Goal: Information Seeking & Learning: Learn about a topic

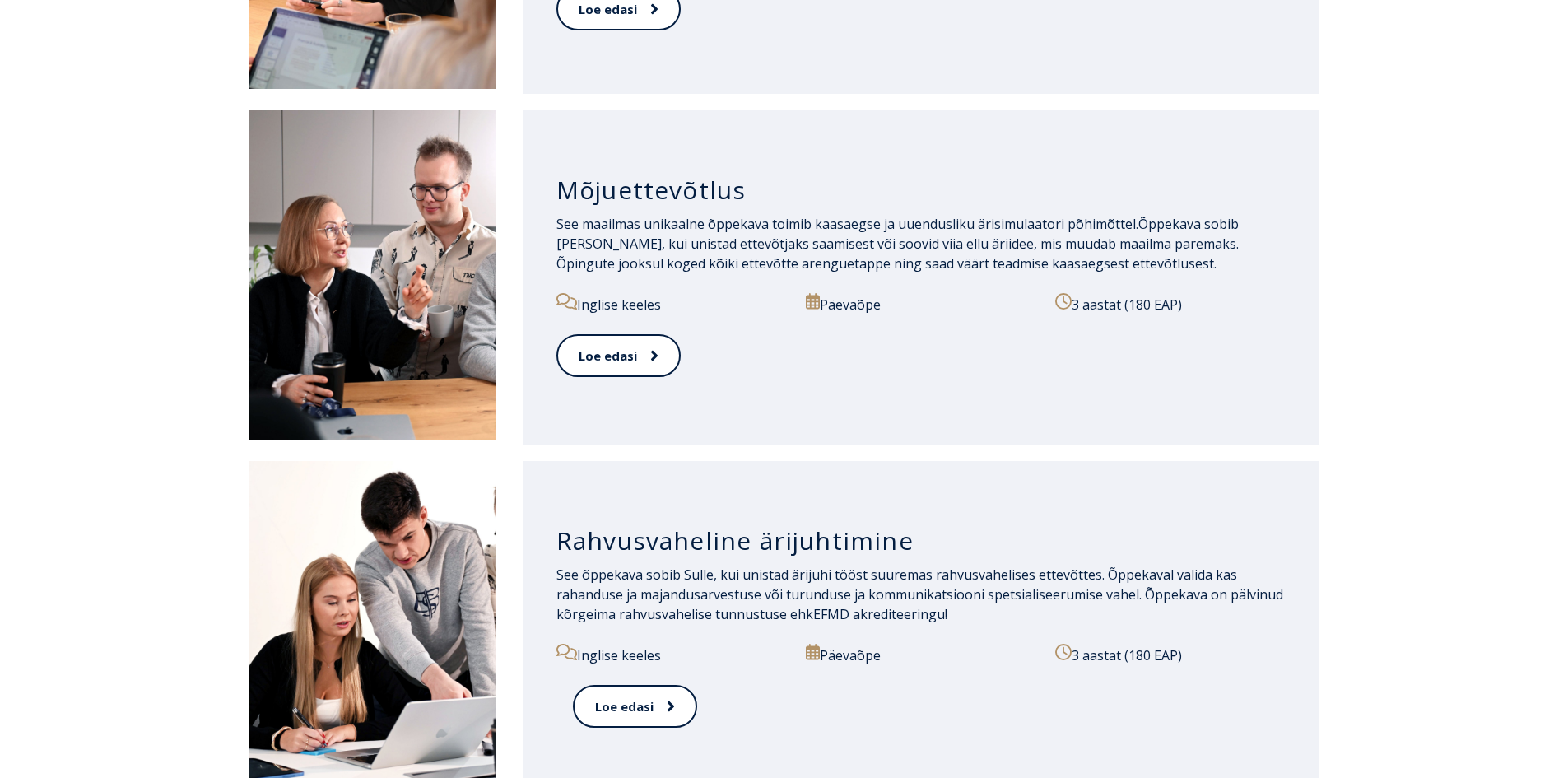
scroll to position [1236, 0]
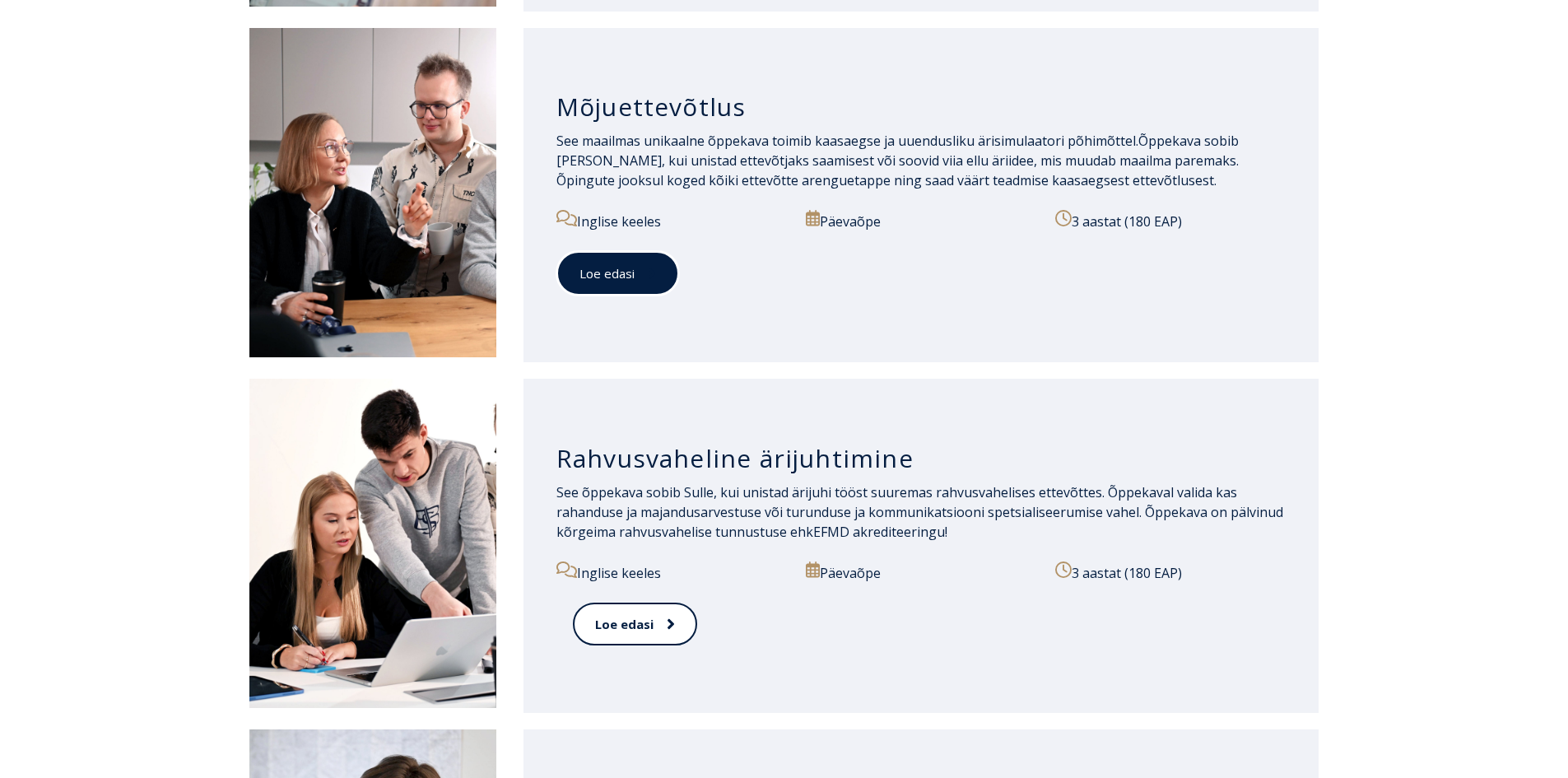
click at [651, 273] on icon at bounding box center [651, 274] width 6 height 11
click at [612, 279] on link "Loe edasi" at bounding box center [618, 274] width 123 height 45
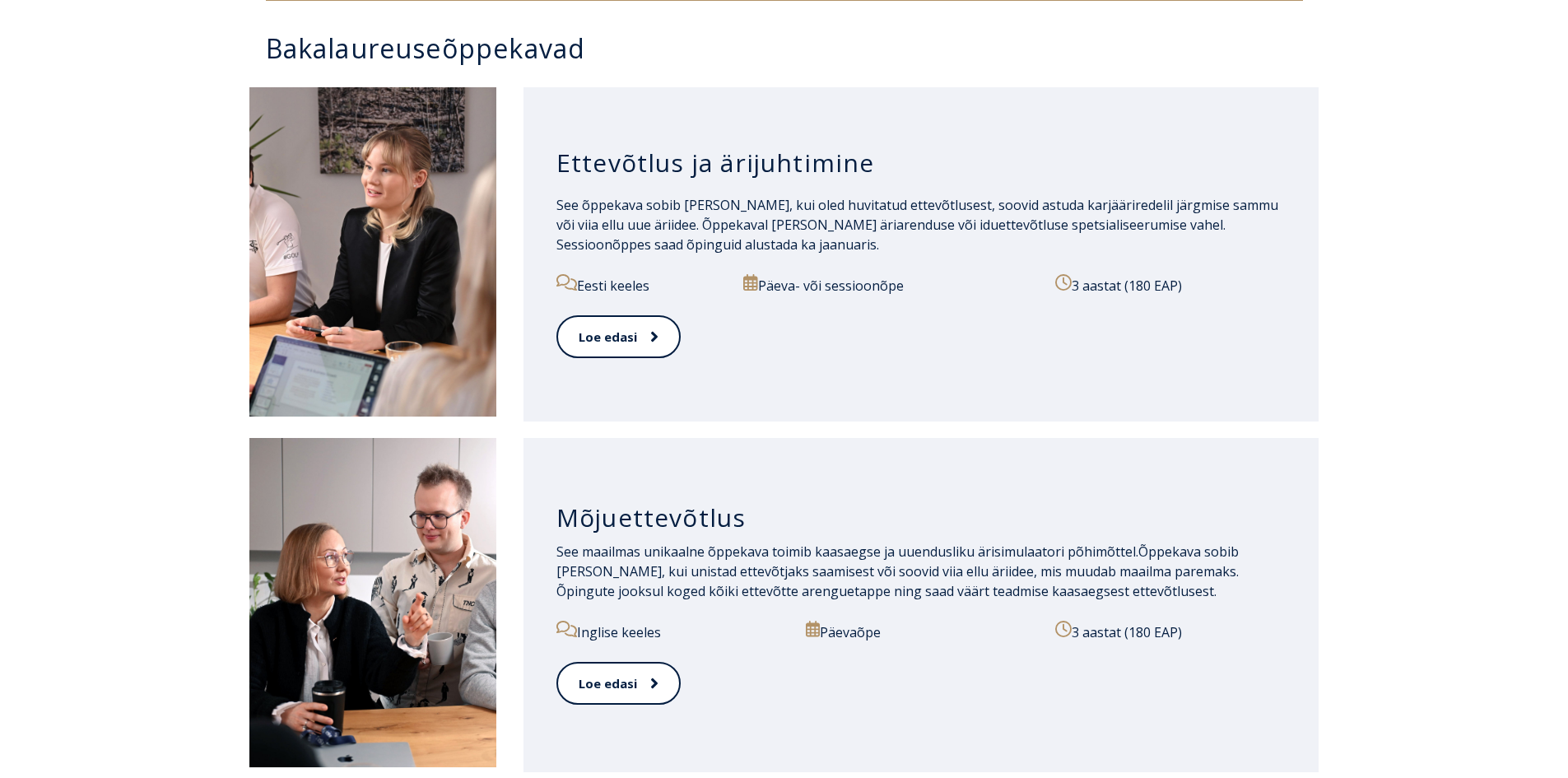
scroll to position [823, 0]
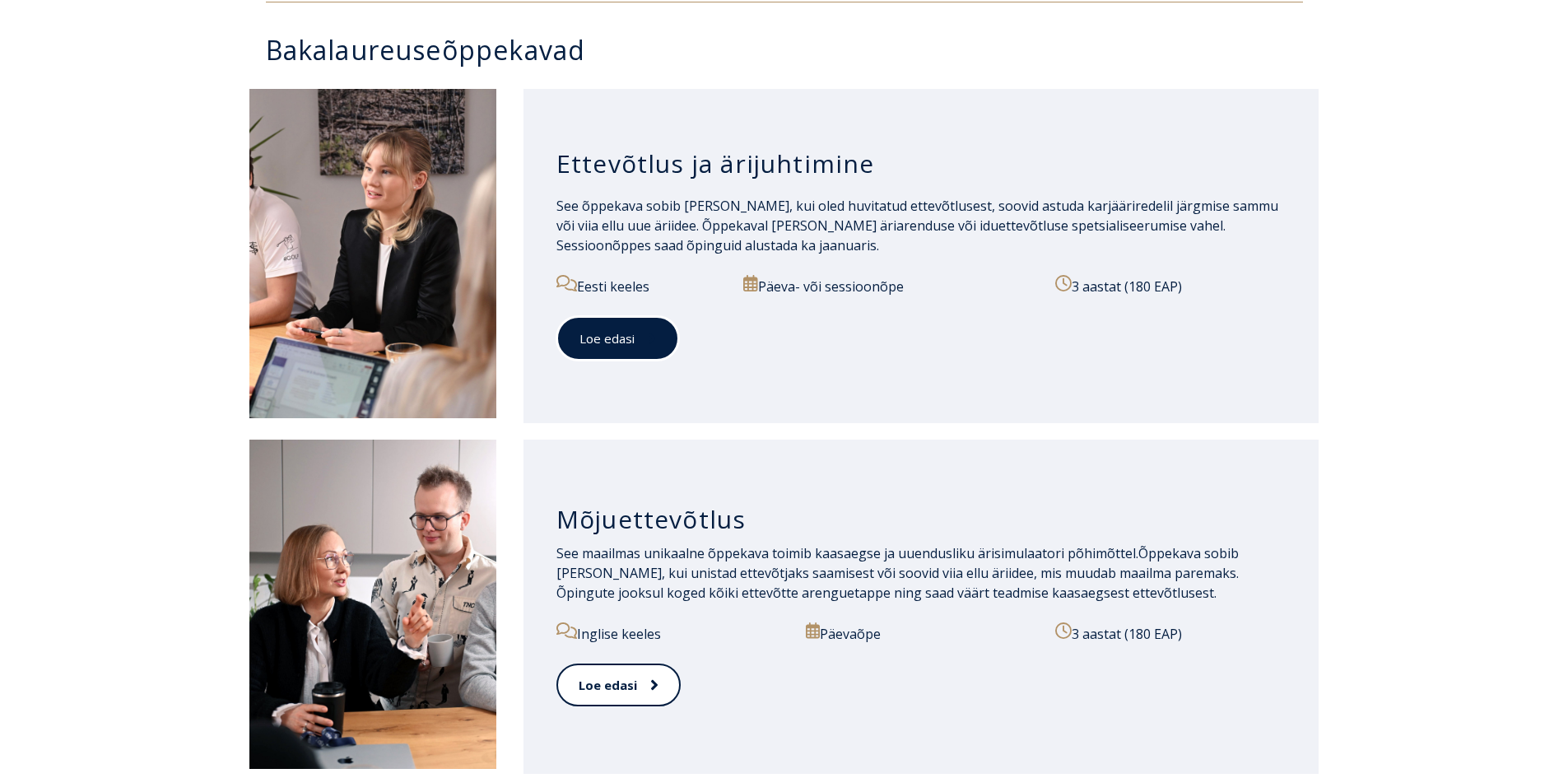
click at [617, 333] on link "Loe edasi" at bounding box center [618, 339] width 123 height 45
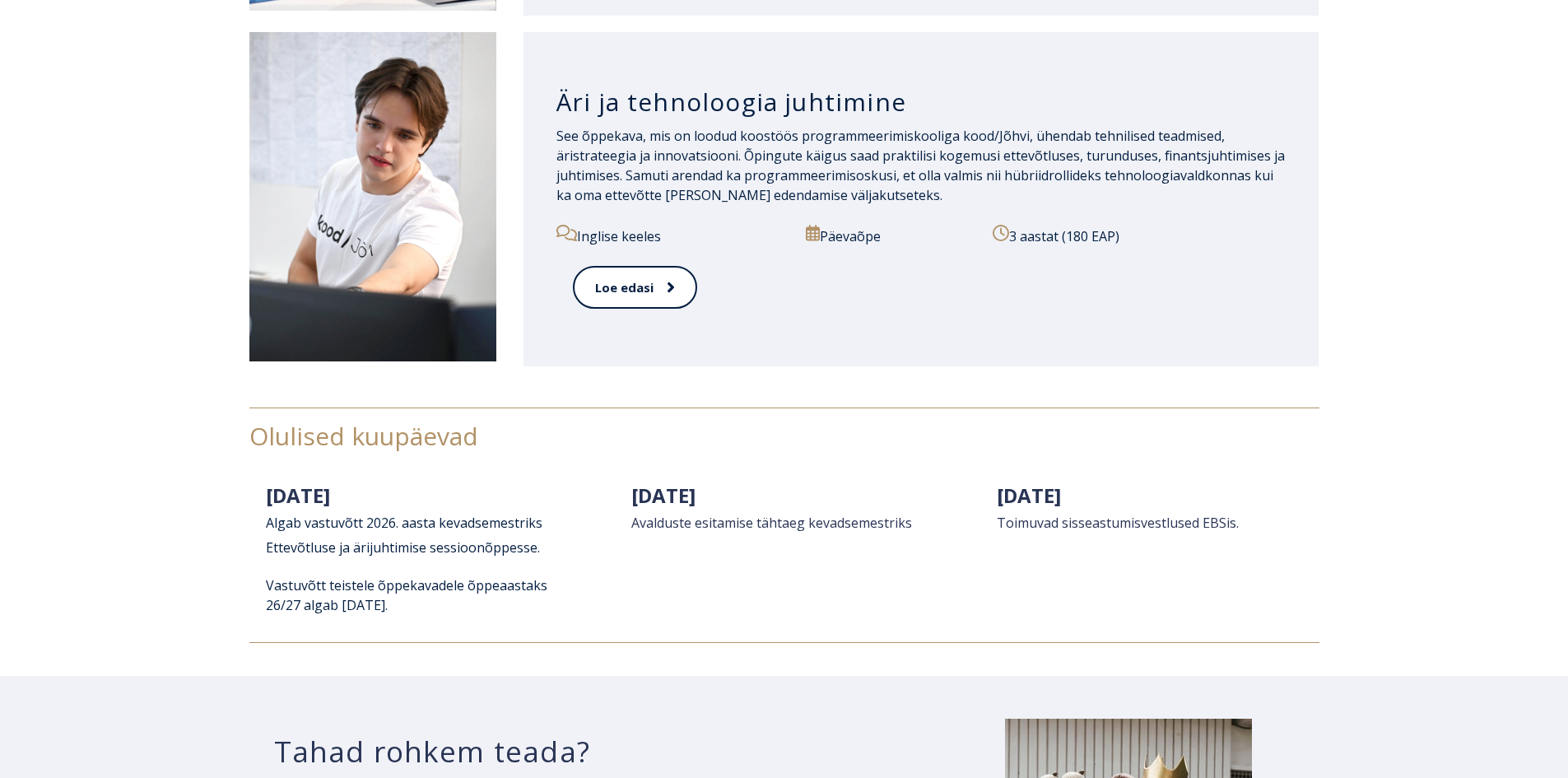
scroll to position [1976, 0]
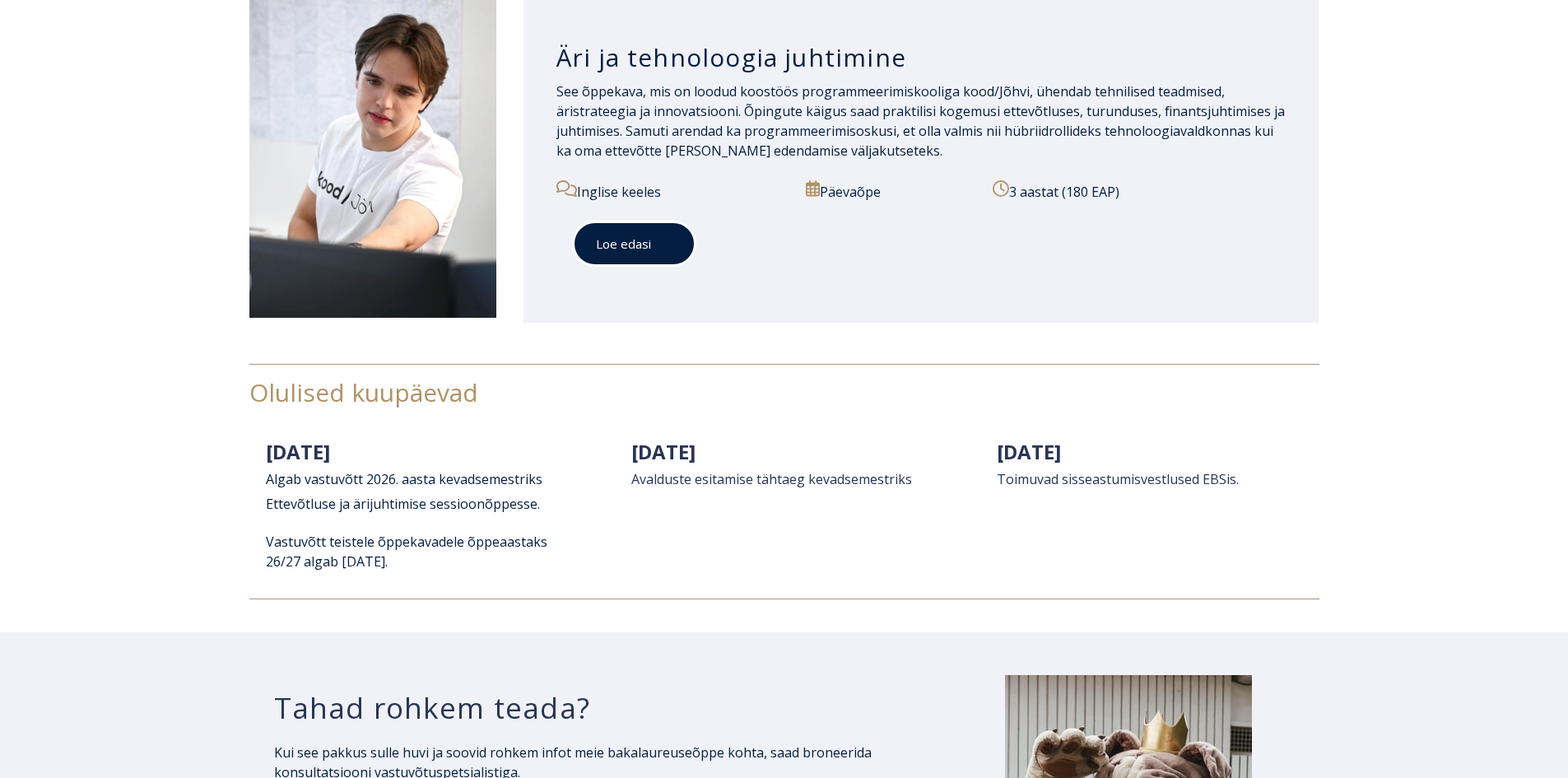
click at [636, 255] on link "Loe edasi" at bounding box center [634, 244] width 123 height 45
